Goal: Task Accomplishment & Management: Manage account settings

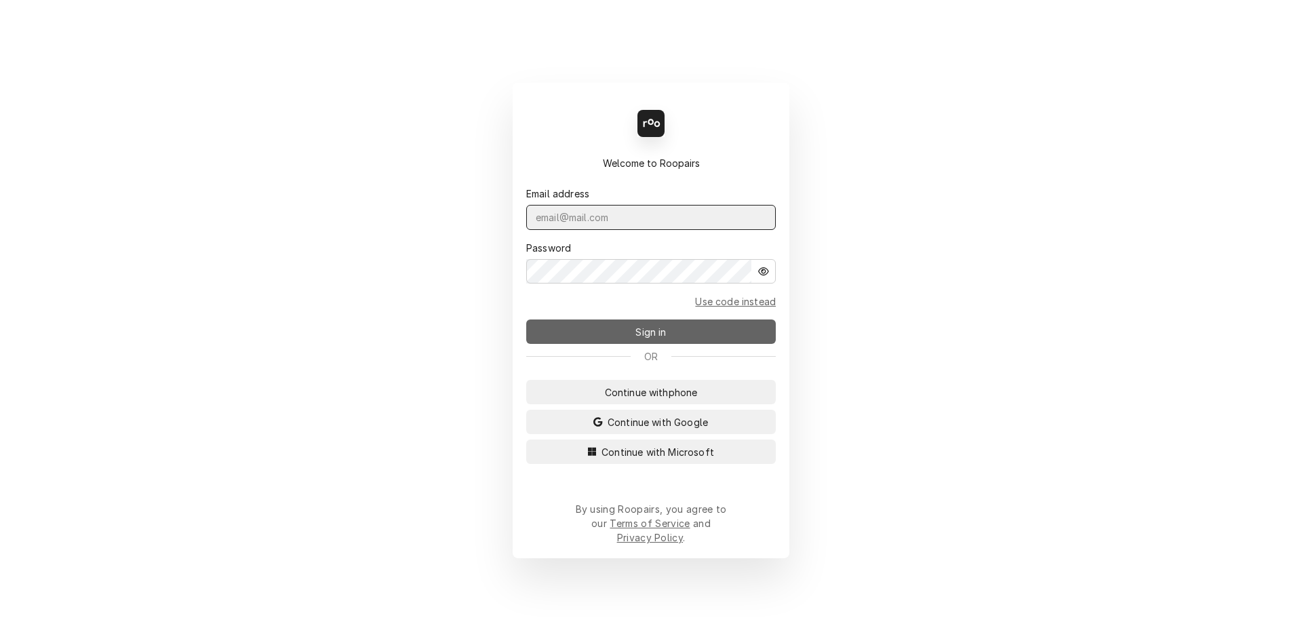
type input "repairpros99@gmail.com"
click at [641, 344] on button "Sign in" at bounding box center [650, 331] width 249 height 24
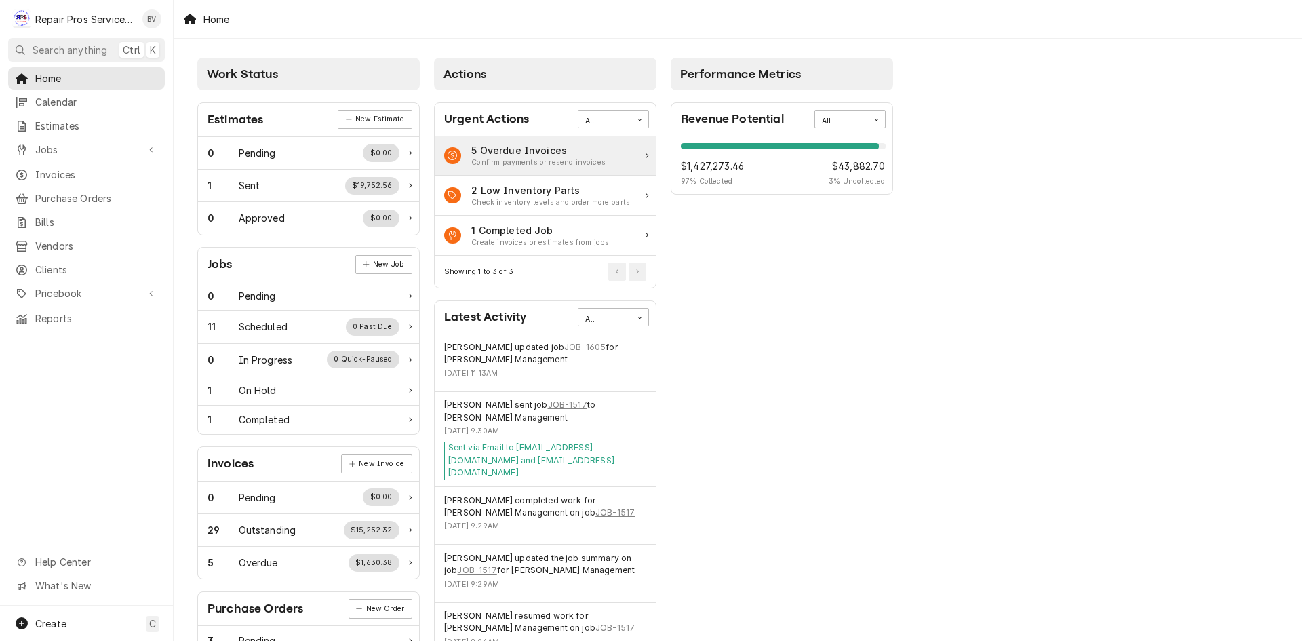
click at [523, 157] on div "5 Overdue Invoices" at bounding box center [538, 150] width 134 height 14
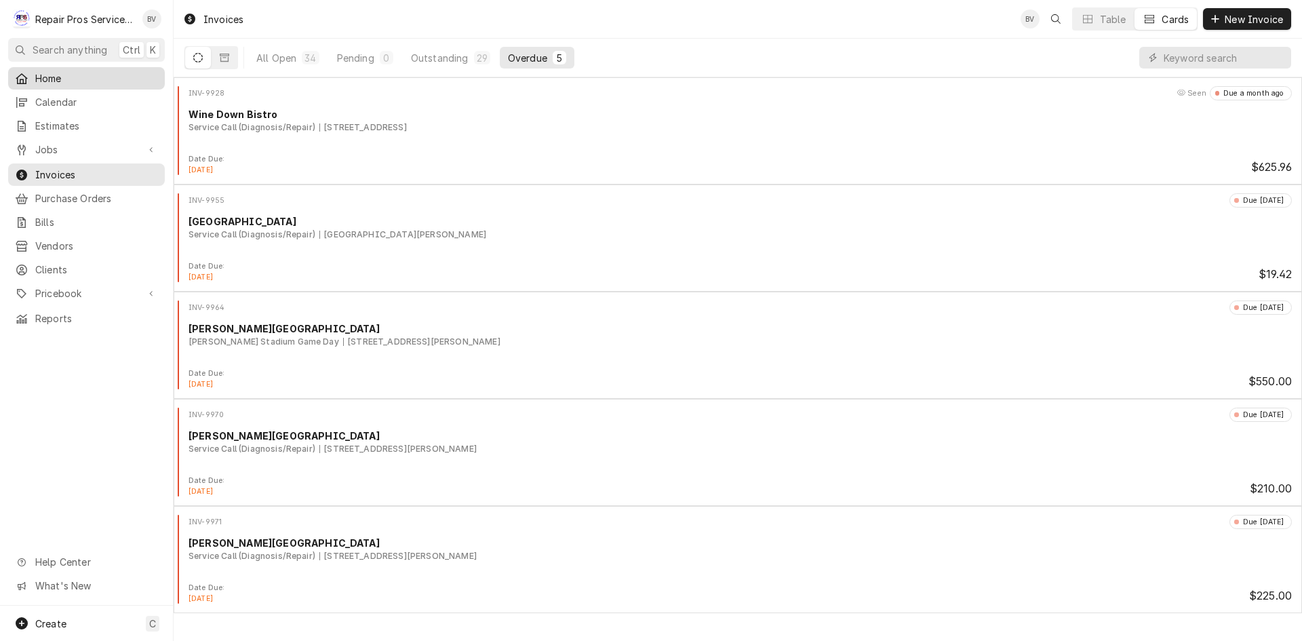
click at [49, 79] on span "Home" at bounding box center [96, 78] width 123 height 14
